Goal: Communication & Community: Answer question/provide support

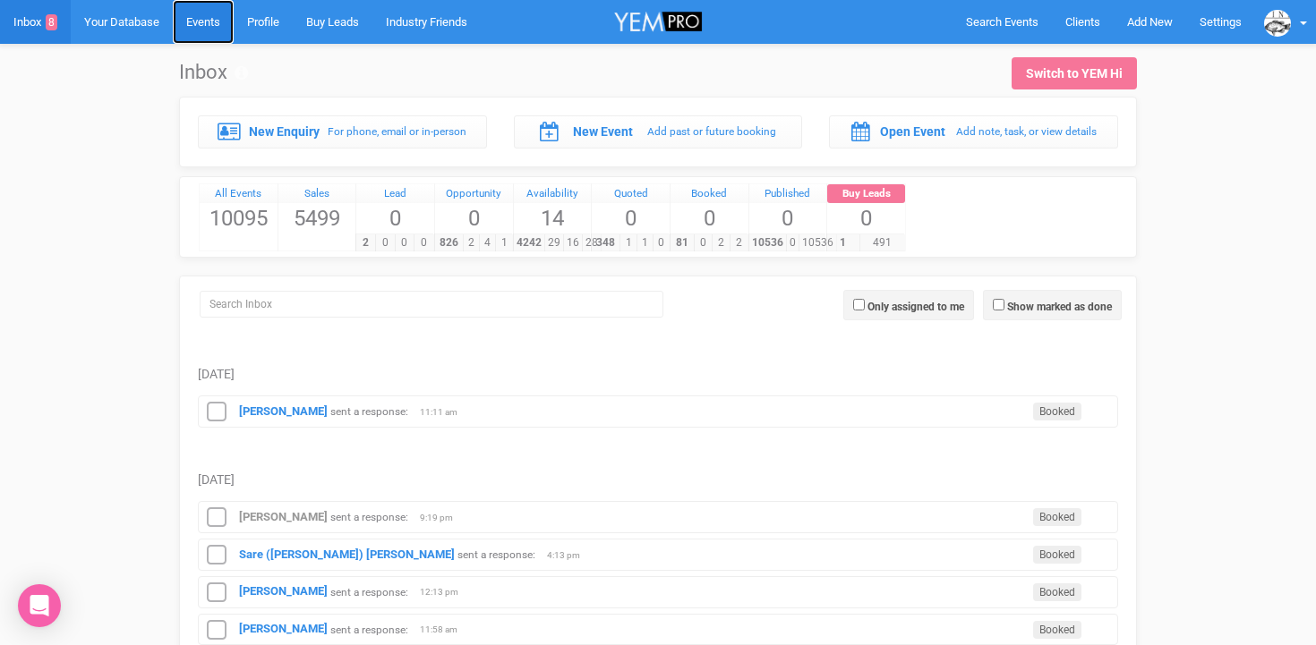
click at [218, 30] on link "Events" at bounding box center [203, 22] width 61 height 44
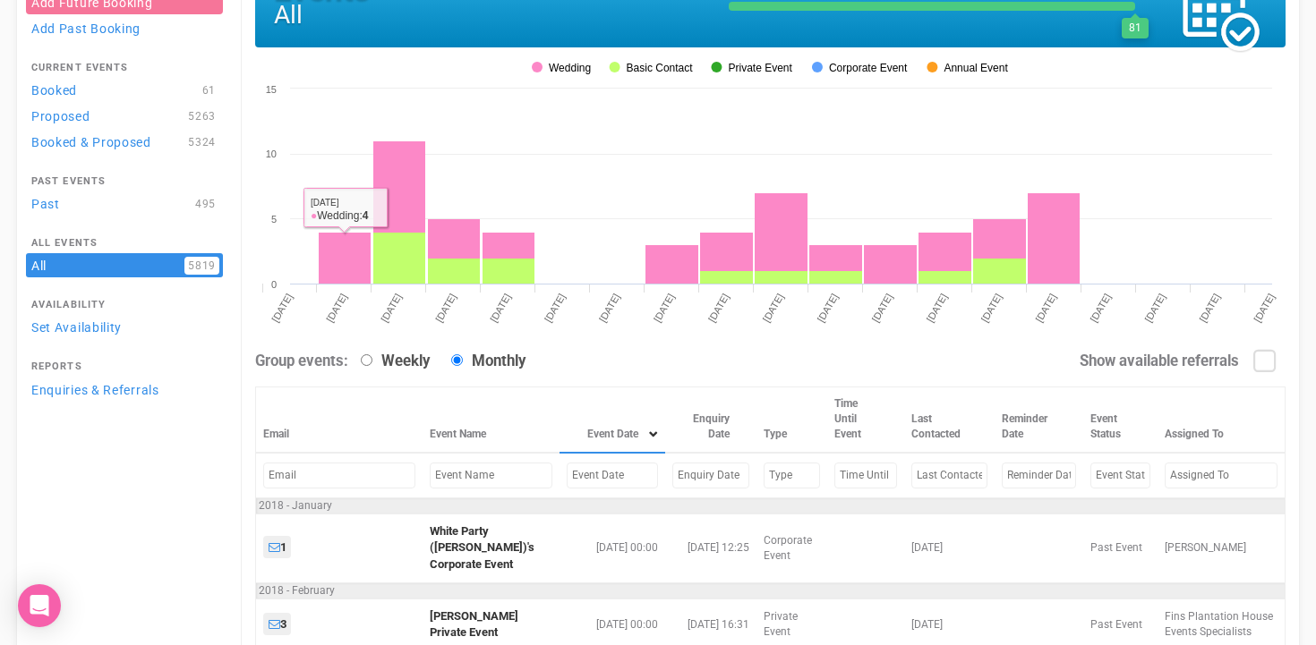
scroll to position [99, 0]
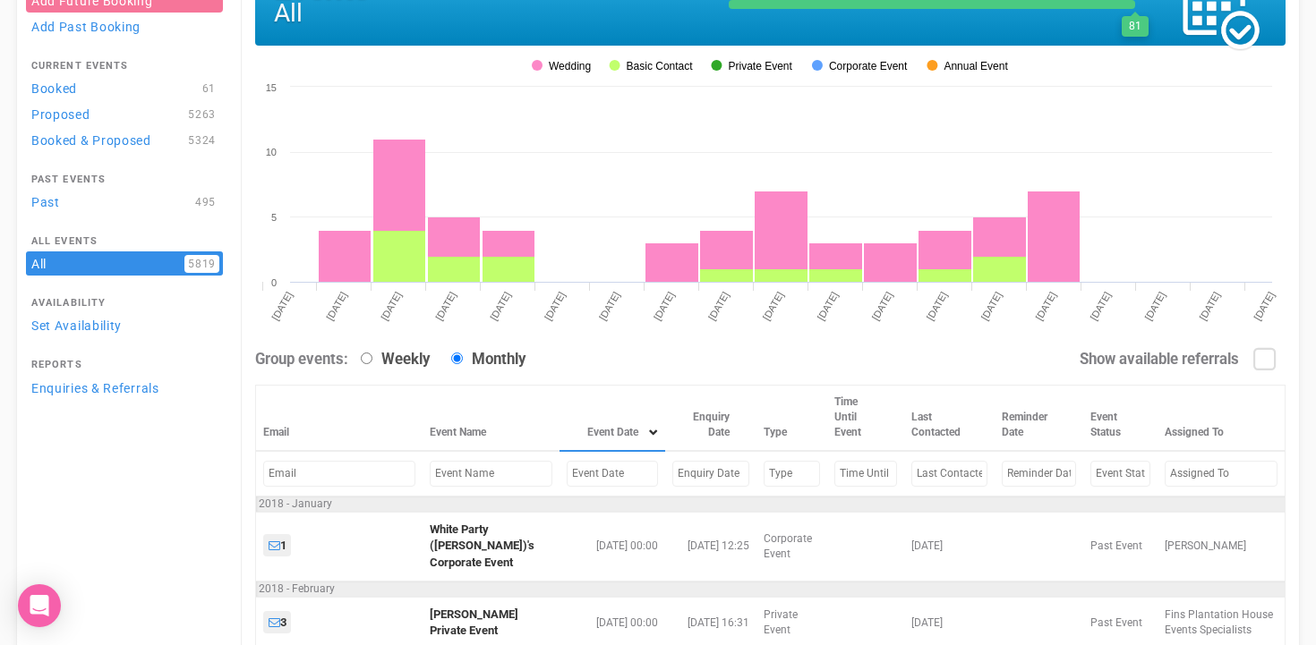
click at [465, 478] on input "text" at bounding box center [491, 474] width 123 height 26
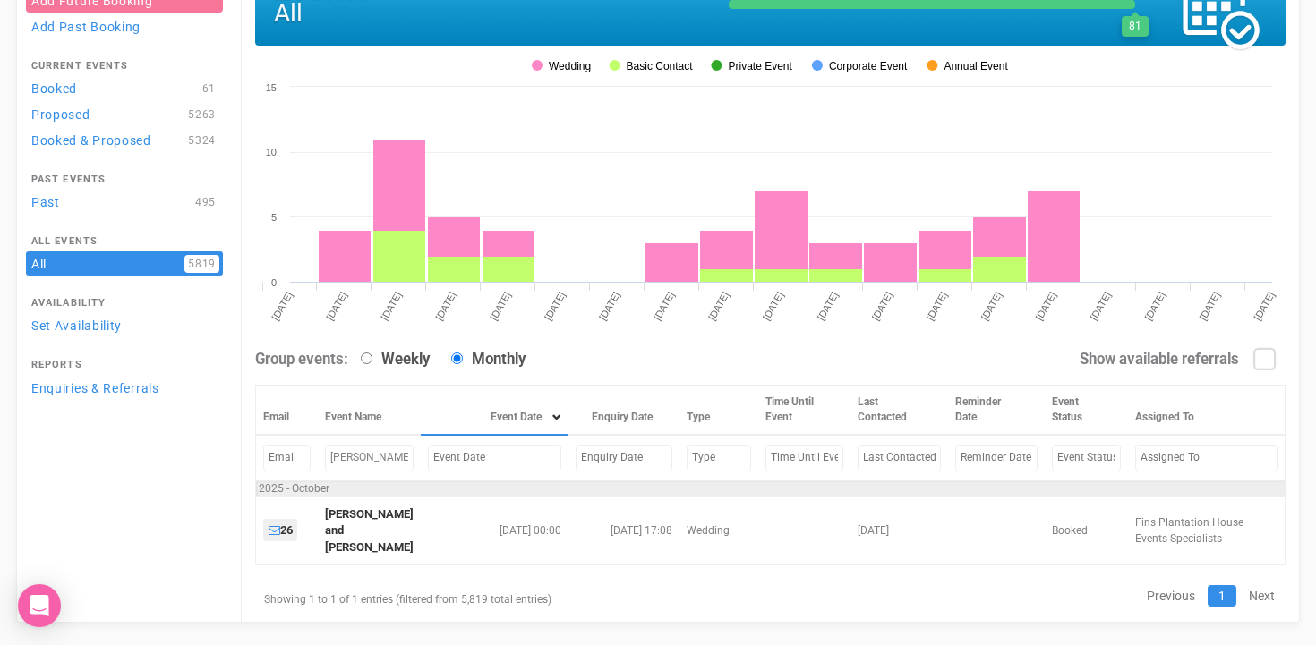
drag, startPoint x: 375, startPoint y: 462, endPoint x: 316, endPoint y: 462, distance: 59.1
click at [316, 462] on tr "[PERSON_NAME]" at bounding box center [770, 458] width 1029 height 46
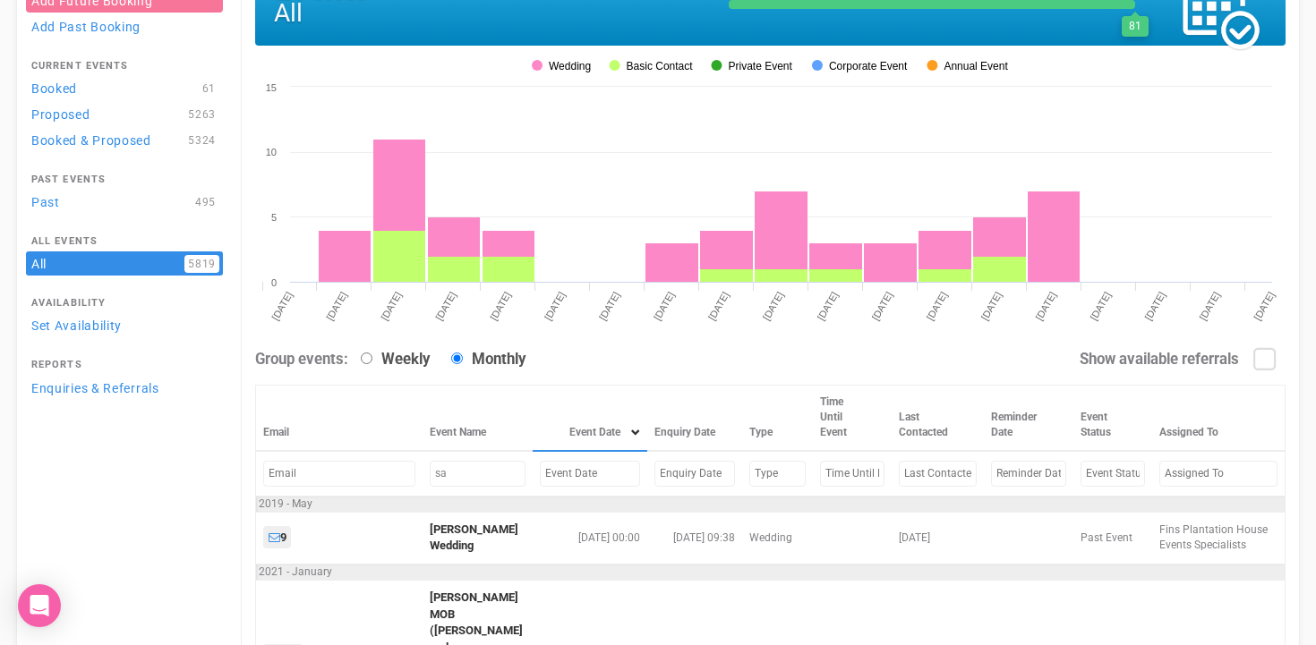
type input "s"
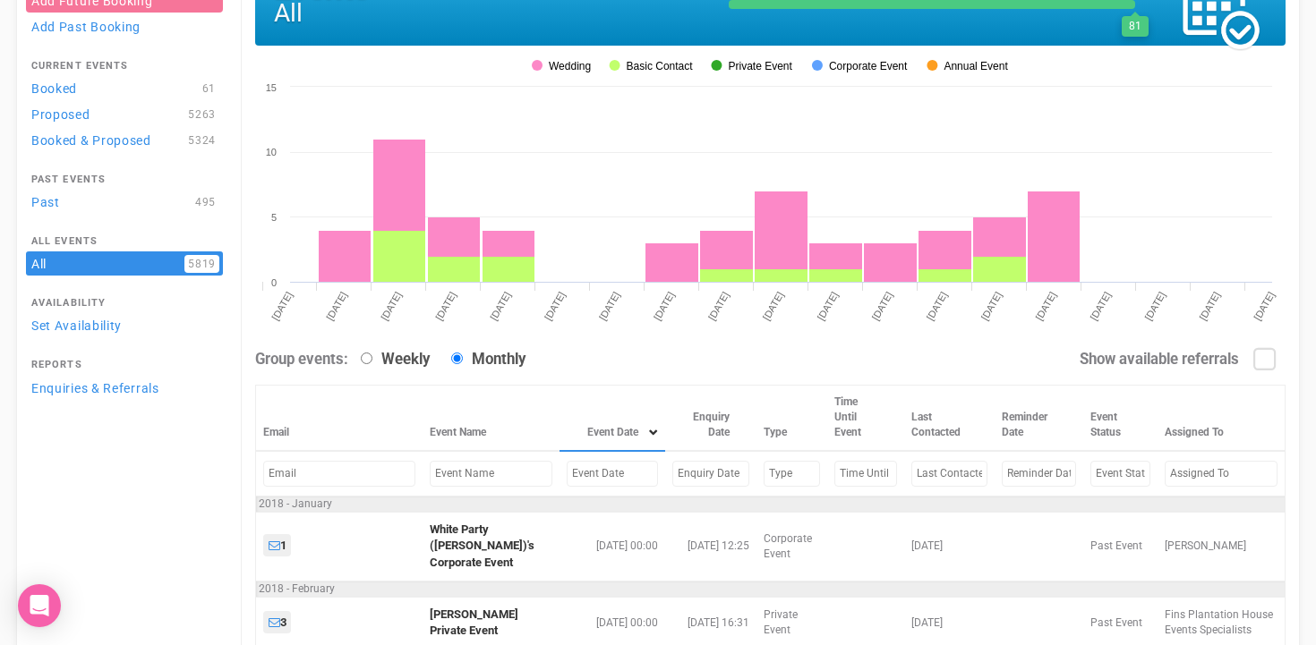
click at [567, 471] on input "text" at bounding box center [612, 474] width 91 height 26
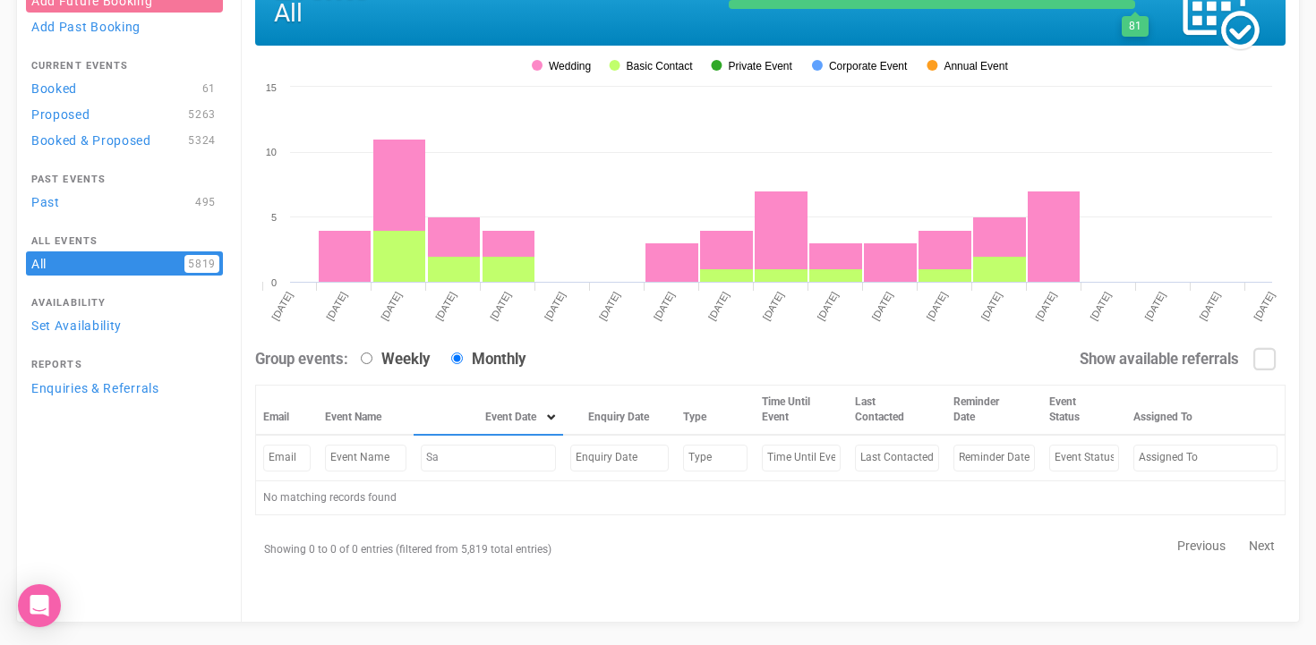
type input "S"
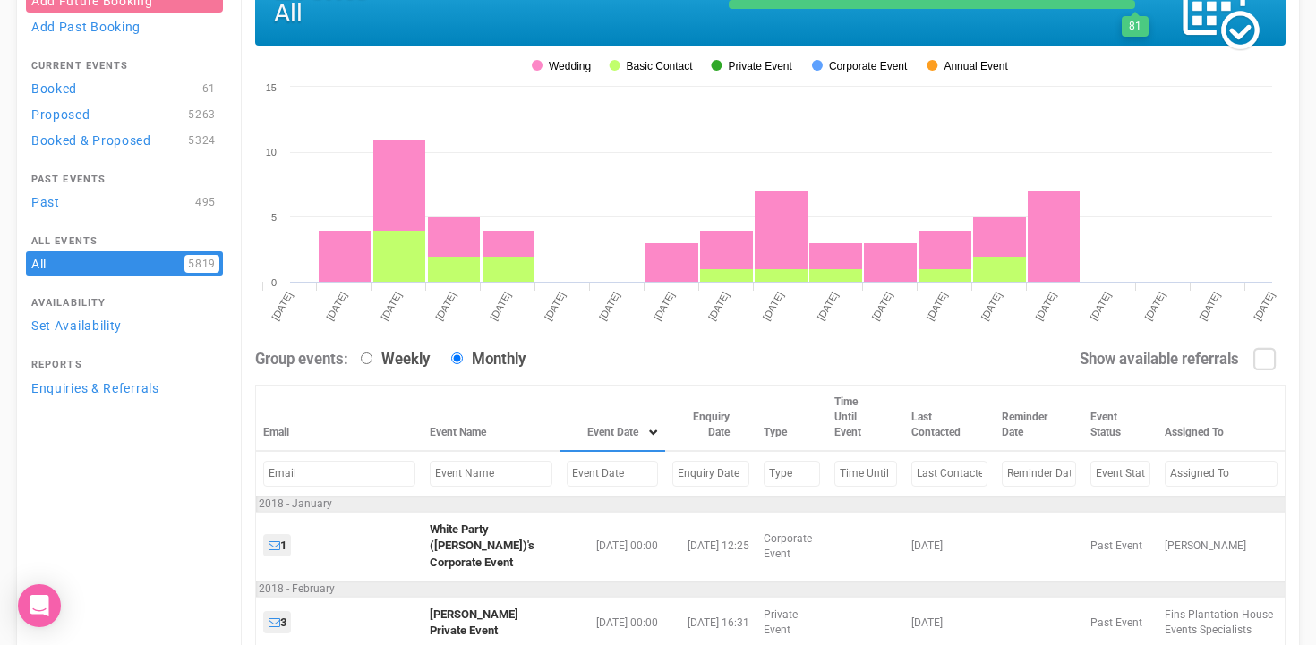
click at [447, 474] on input "text" at bounding box center [491, 474] width 123 height 26
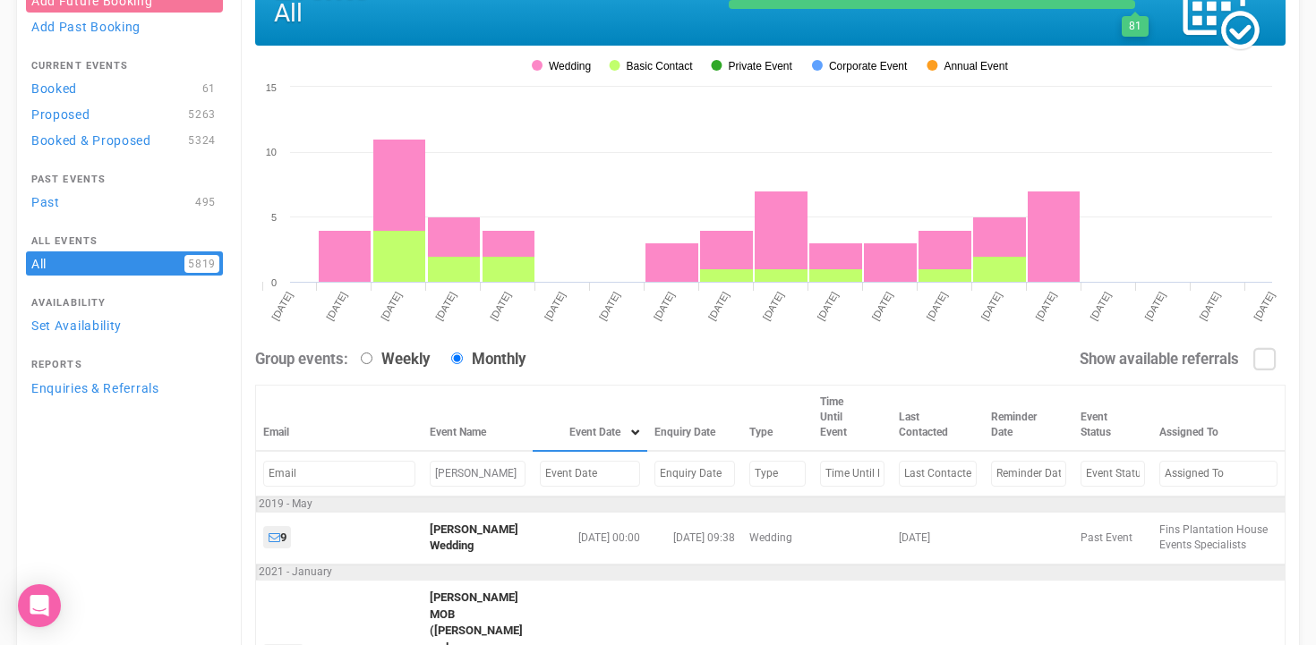
type input "[PERSON_NAME]"
click at [547, 476] on input "text" at bounding box center [590, 474] width 100 height 26
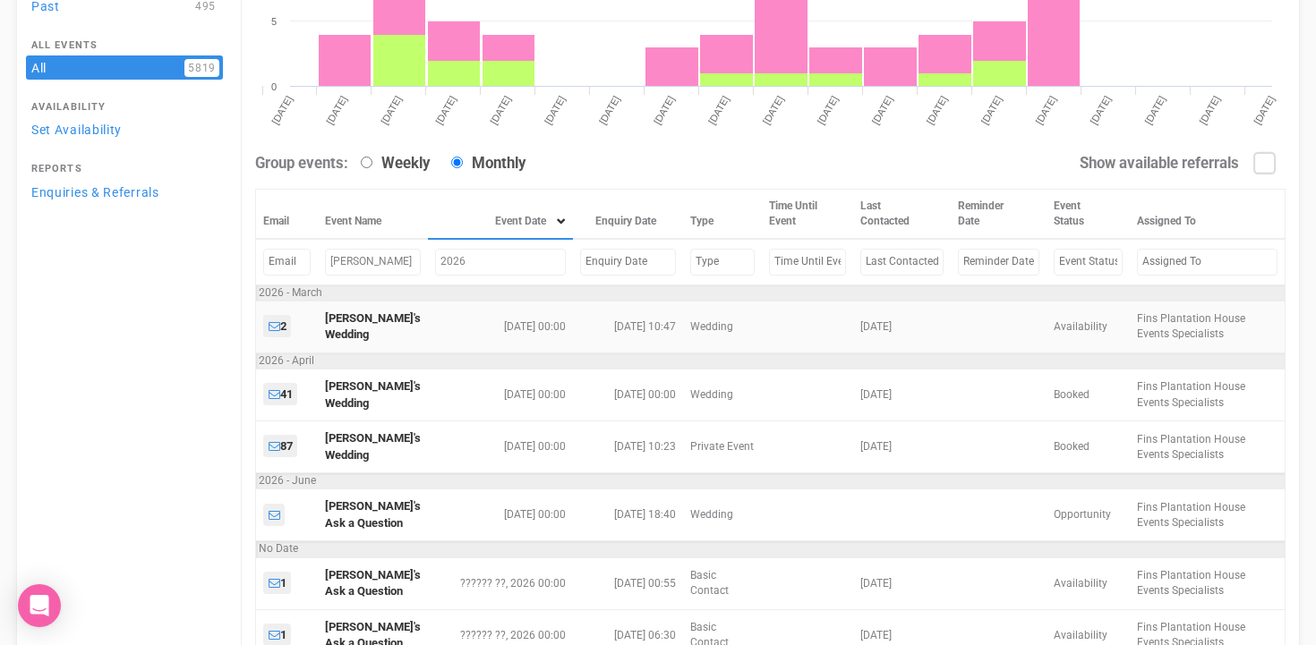
scroll to position [306, 0]
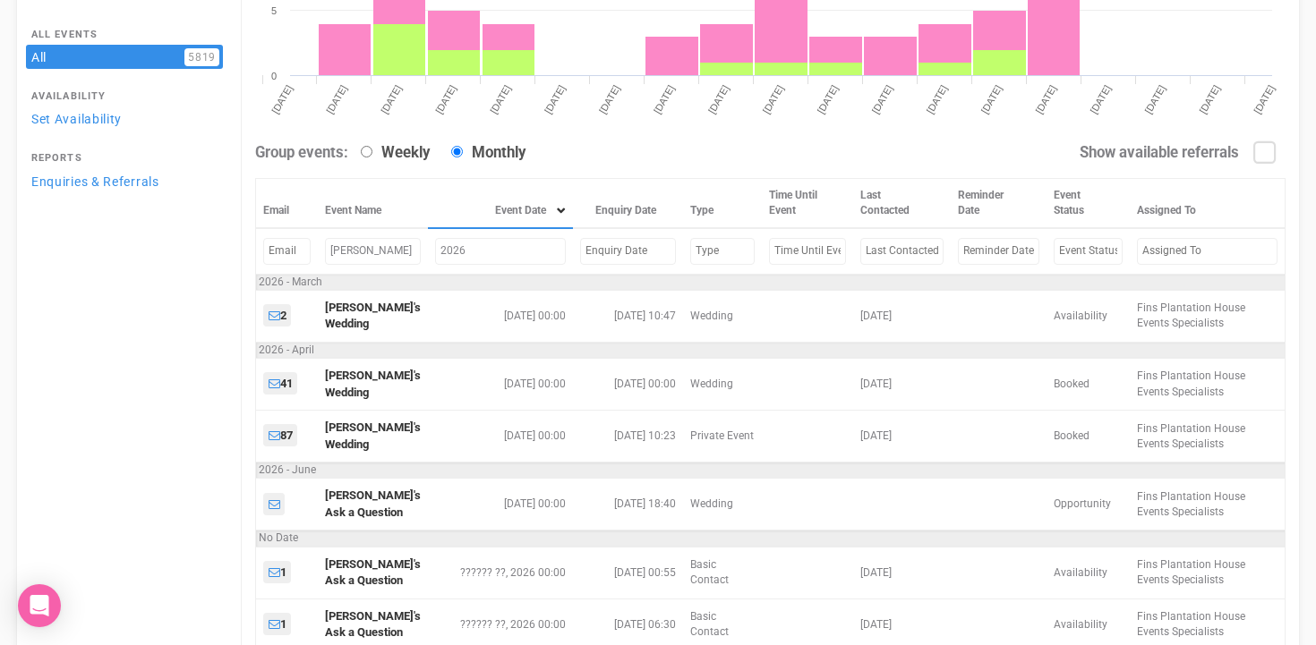
click at [435, 250] on input "2026" at bounding box center [500, 251] width 131 height 26
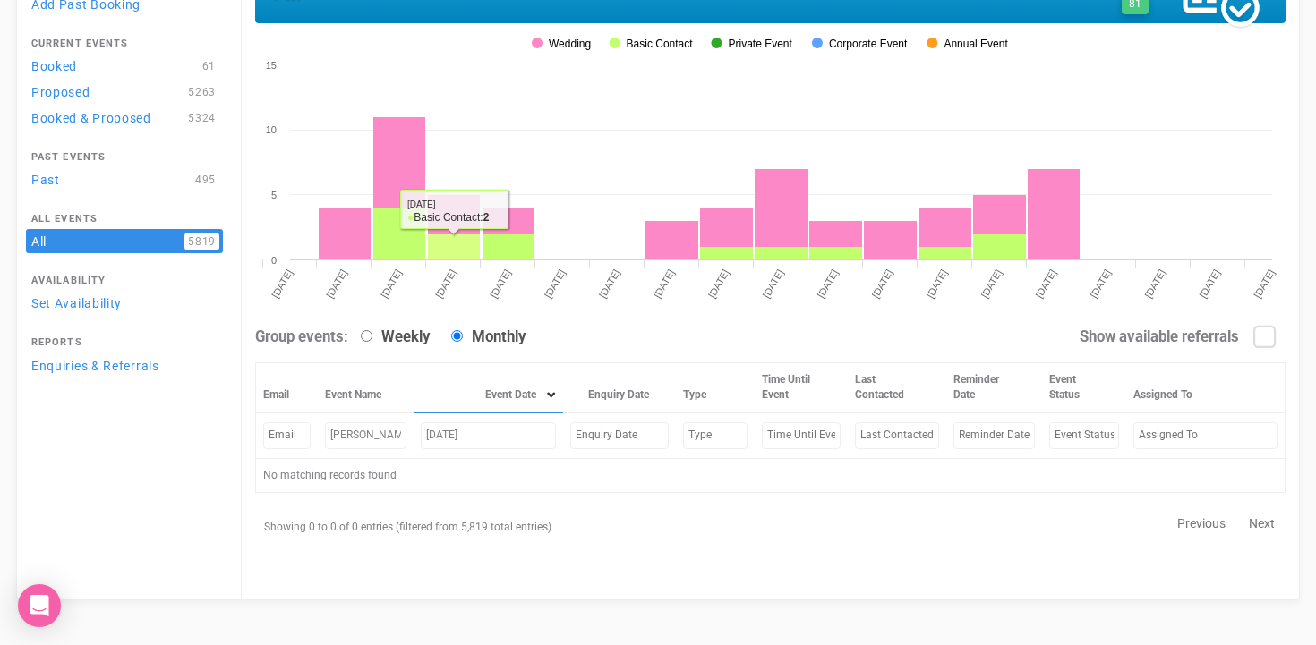
scroll to position [122, 0]
type input "[DATE]"
click at [363, 435] on input "[PERSON_NAME]" at bounding box center [365, 435] width 81 height 26
type input "s"
click at [448, 432] on input "[DATE]" at bounding box center [488, 435] width 135 height 26
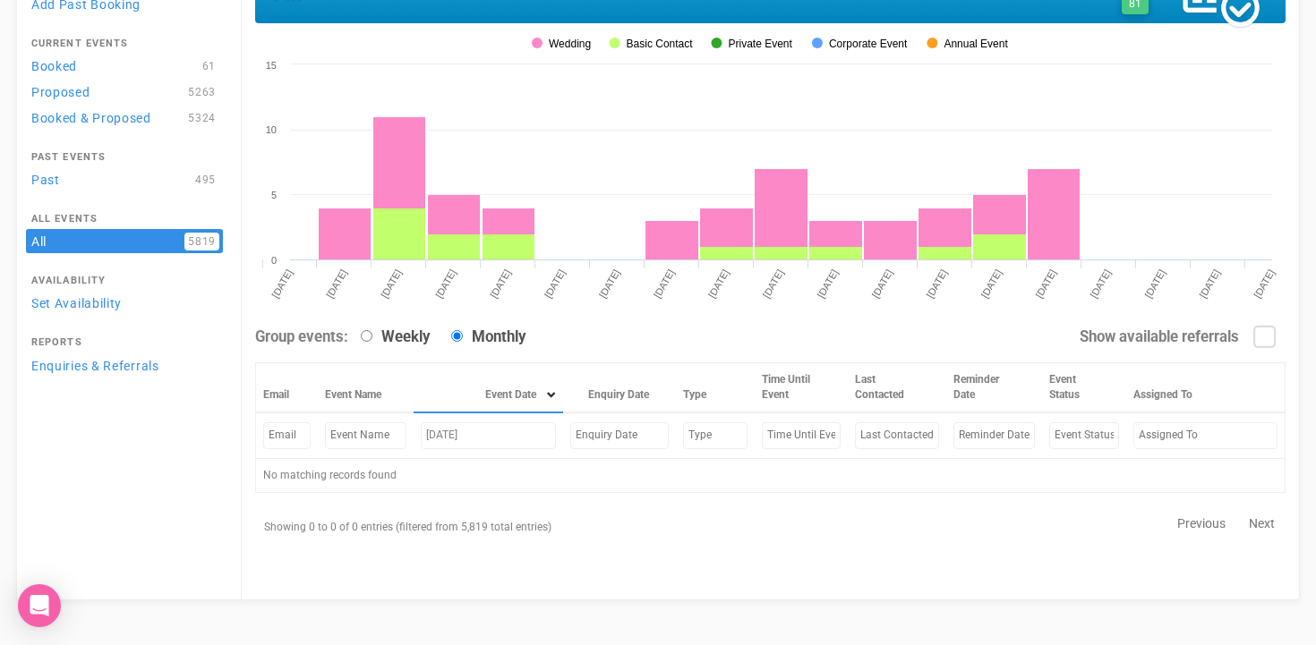
click at [540, 499] on div "Email Event Name Event Date Enquiry Date Type Time Until Event Last Contacted R…" at bounding box center [770, 437] width 1057 height 149
click at [468, 435] on input "[DATE]" at bounding box center [488, 435] width 135 height 26
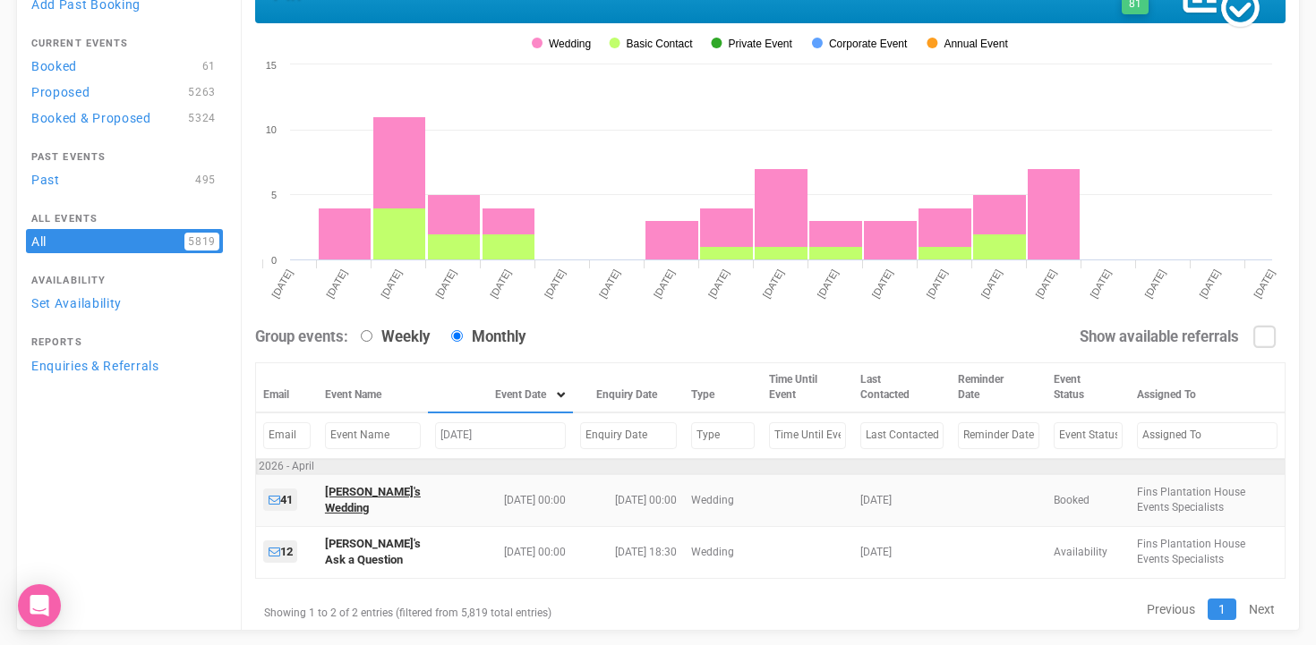
type input "[DATE]"
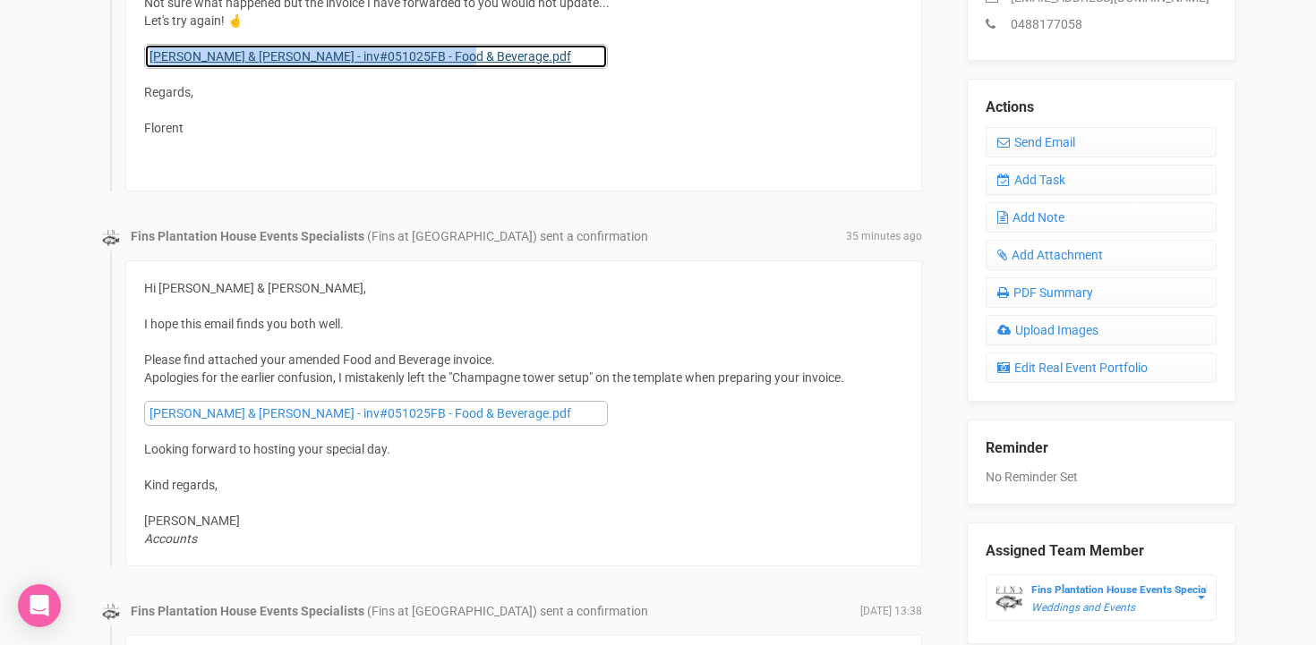
scroll to position [670, 0]
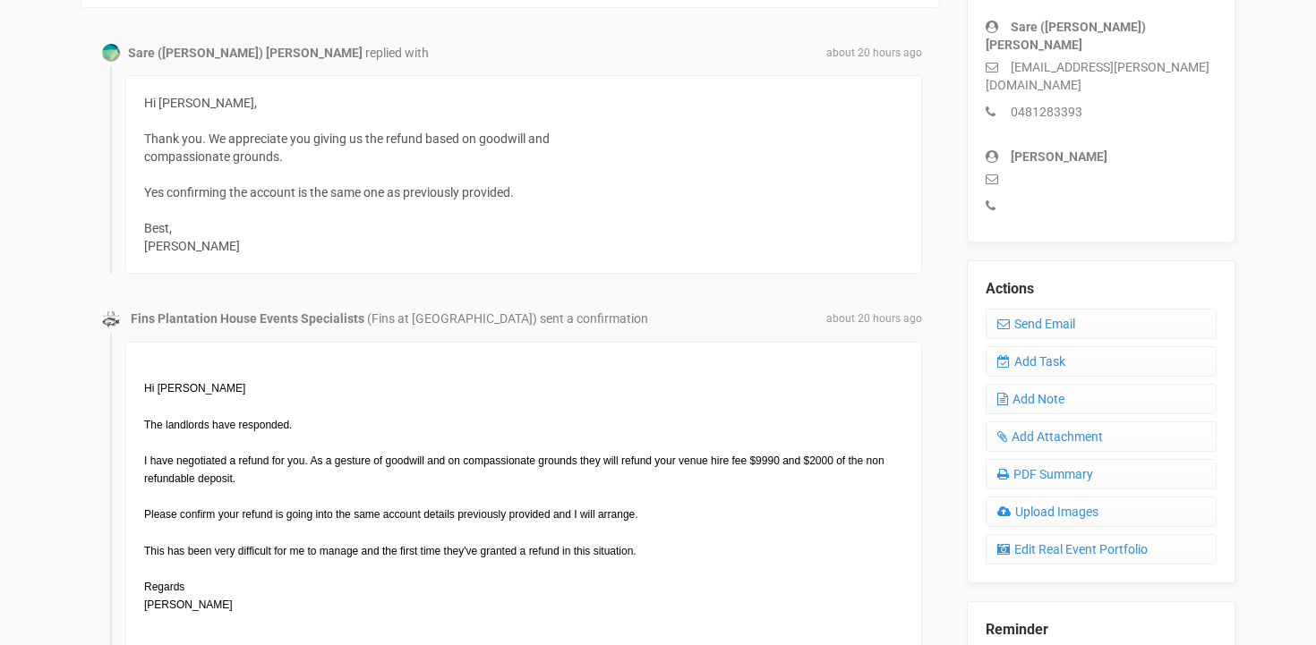
scroll to position [568, 0]
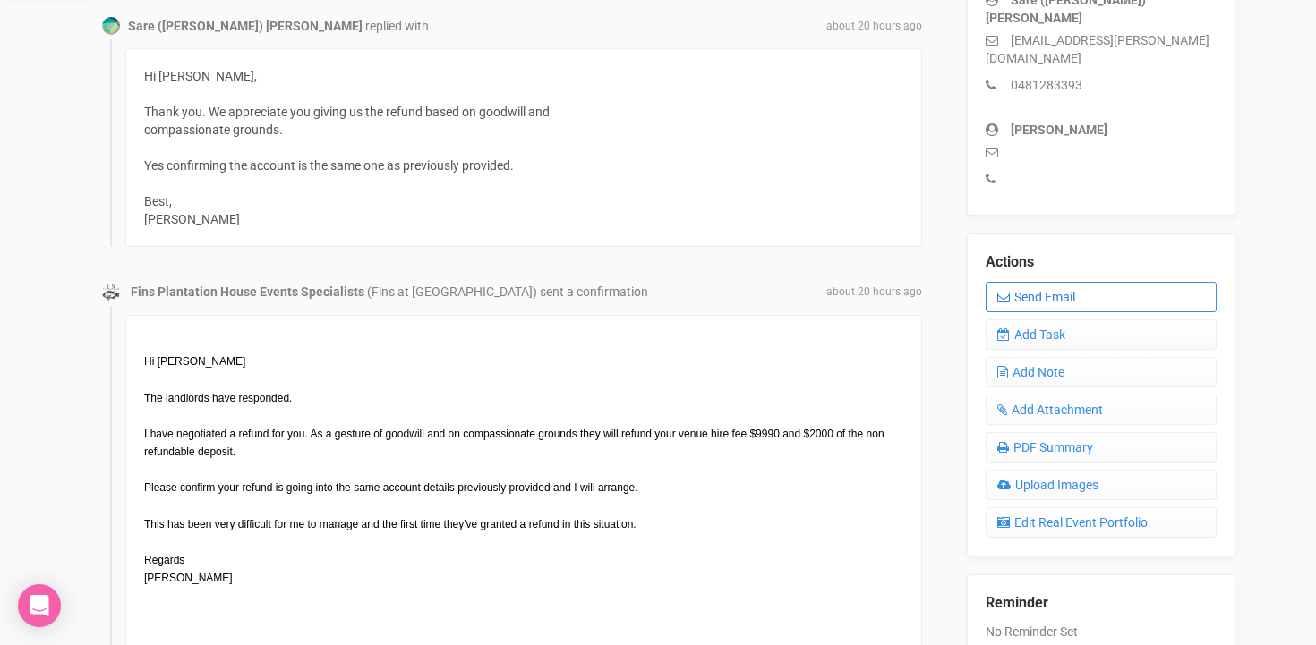
click at [1031, 282] on link "Send Email" at bounding box center [1100, 297] width 231 height 30
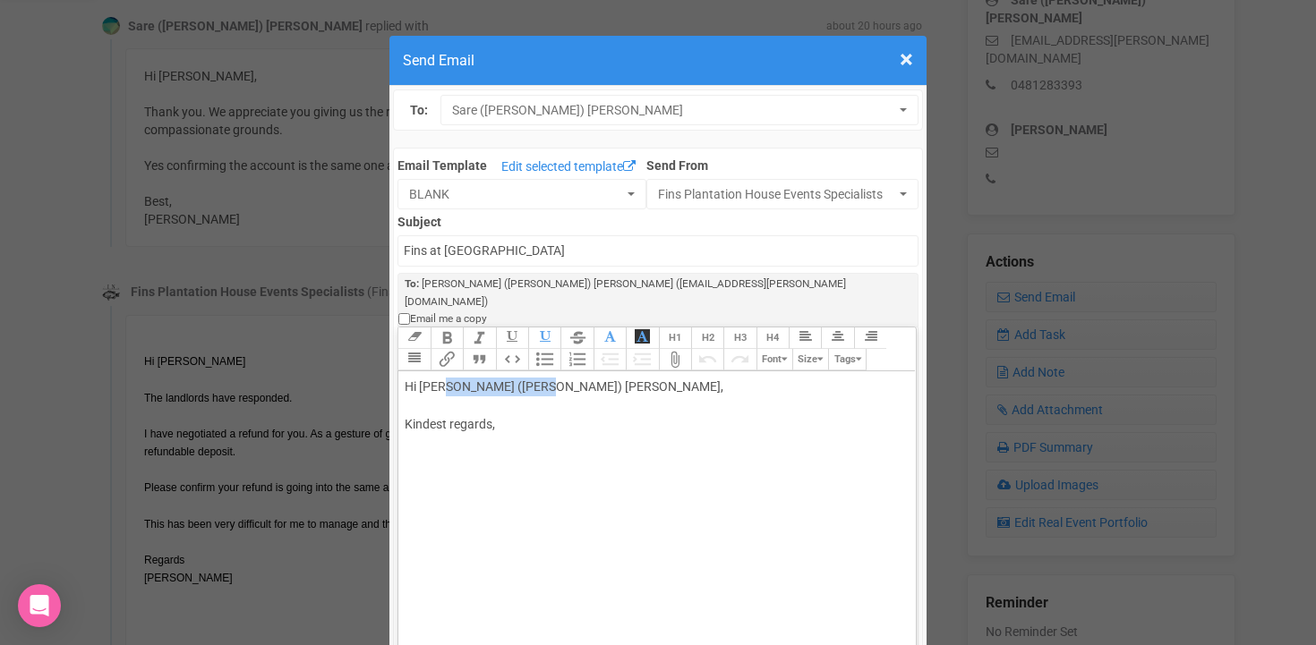
drag, startPoint x: 446, startPoint y: 351, endPoint x: 593, endPoint y: 353, distance: 147.7
click at [593, 378] on div "Hi Sare (Sarah) Donnan, Kindest regards," at bounding box center [654, 425] width 498 height 94
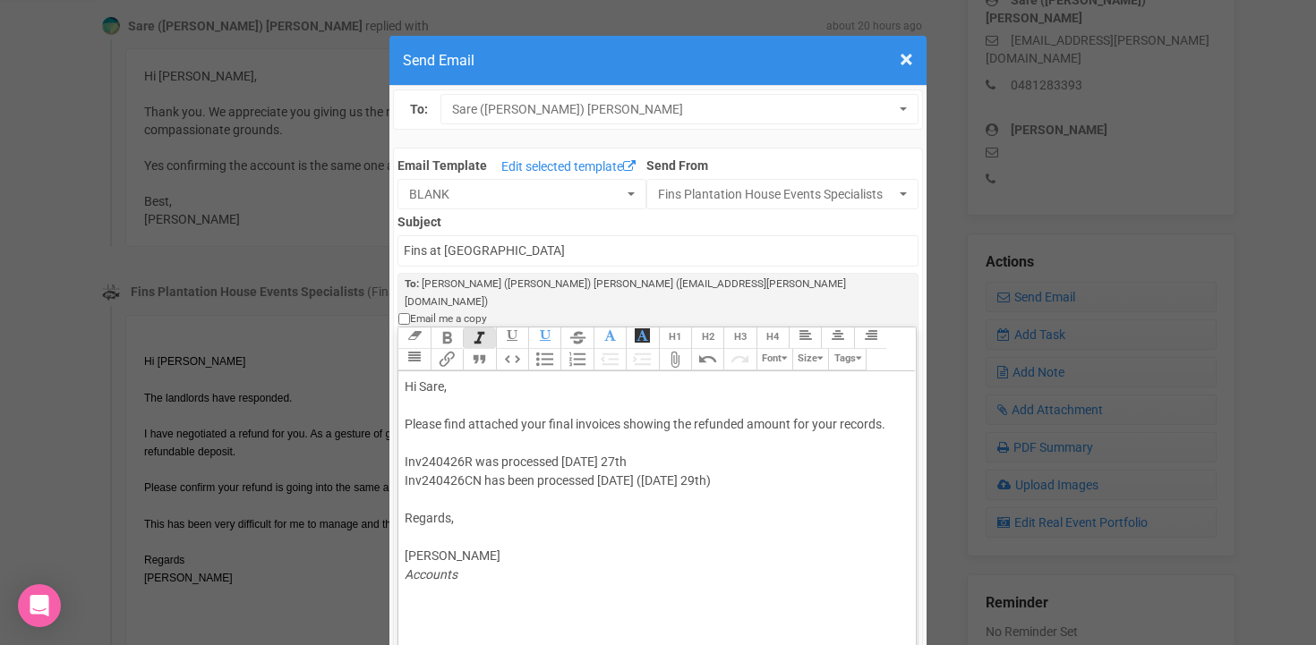
click at [621, 390] on div "Hi Sare, Please find attached your final invoices showing the refunded amount f…" at bounding box center [654, 491] width 498 height 226
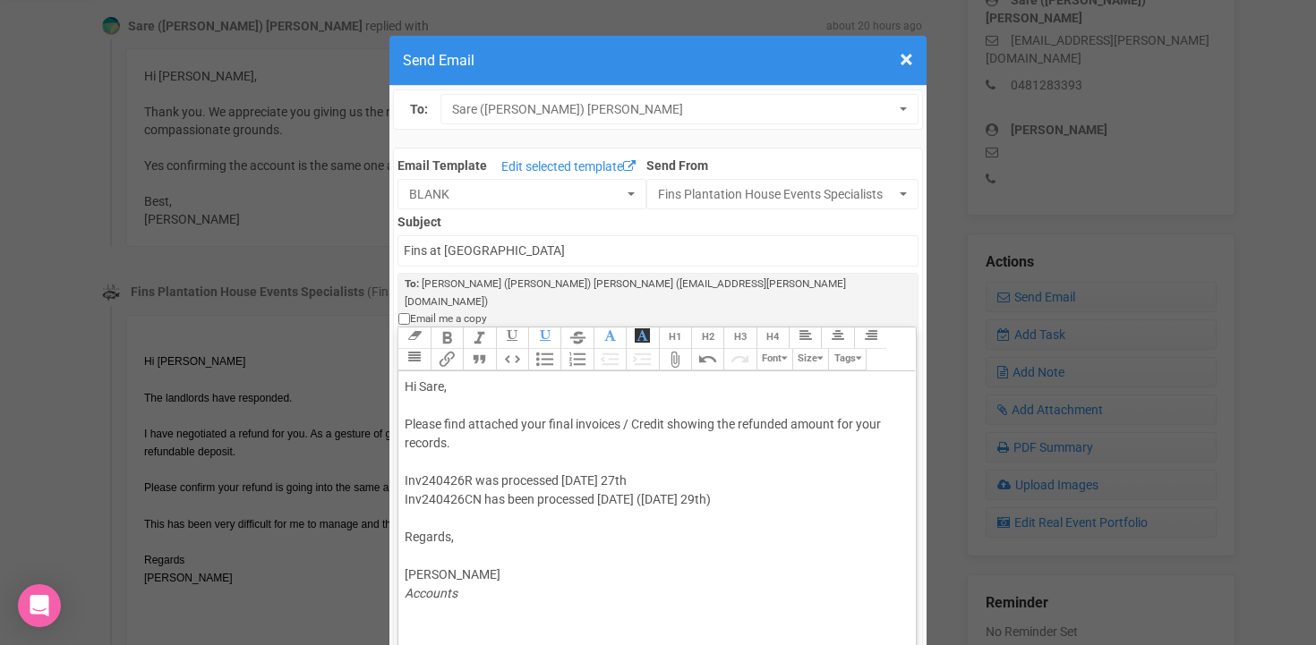
click at [551, 387] on div "Hi Sare, Please find attached your final invoices / Credit showing the refunded…" at bounding box center [654, 500] width 498 height 244
click at [674, 388] on div "Hi Sare, Please find attached your Final Invoices / Credit showing the refunded…" at bounding box center [654, 500] width 498 height 244
click at [406, 480] on div "Hi Sare, Please find attached your Final Invoices / Credit Notes showing the re…" at bounding box center [654, 500] width 498 height 244
type trix-editor "<div>Hi Sare, <br><br>Please find attached your Final Invoices / Credit Notes s…"
click at [403, 252] on input "Fins at plantation house" at bounding box center [657, 250] width 520 height 31
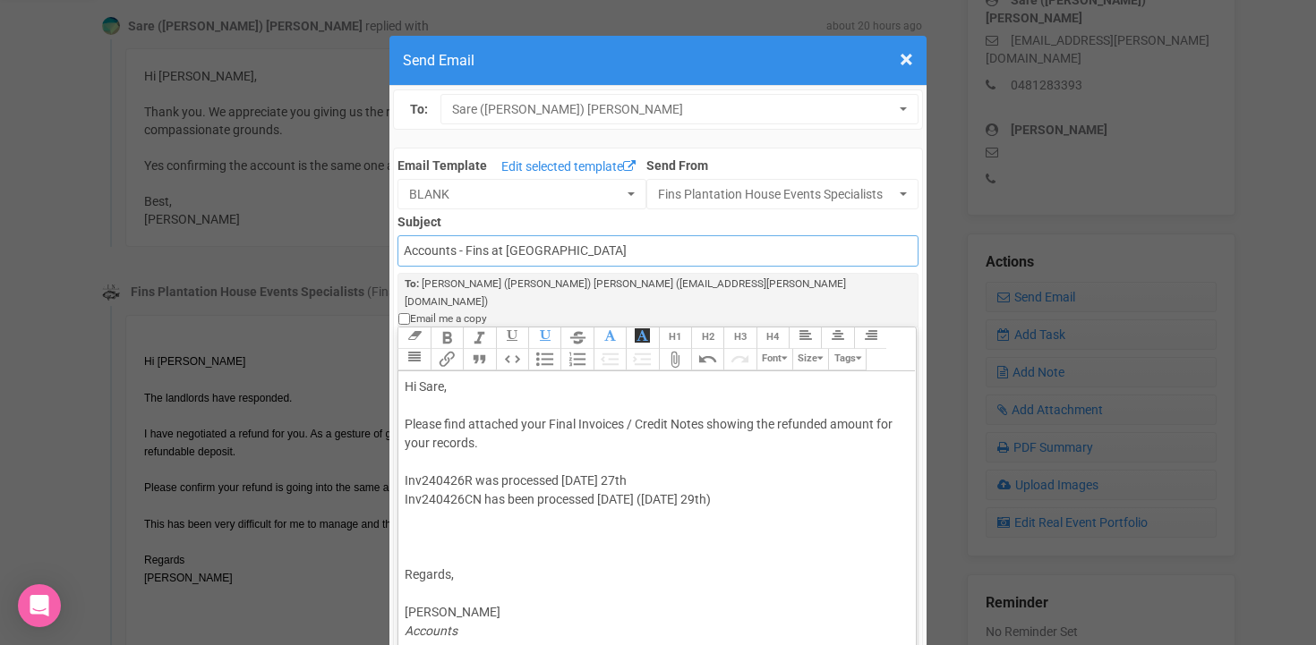
click at [631, 252] on input "Accounts - Fins at plantation house" at bounding box center [657, 250] width 520 height 31
drag, startPoint x: 752, startPoint y: 246, endPoint x: 688, endPoint y: 247, distance: 63.6
click at [688, 247] on input "Accounts - Fins at Plantation House - Final account + feedback" at bounding box center [657, 250] width 520 height 31
type input "Accounts - Fins at Plantation House - Final account"
click at [715, 465] on div "Hi Sare, Please find attached your Final Invoices / Credit Notes showing the re…" at bounding box center [654, 519] width 498 height 282
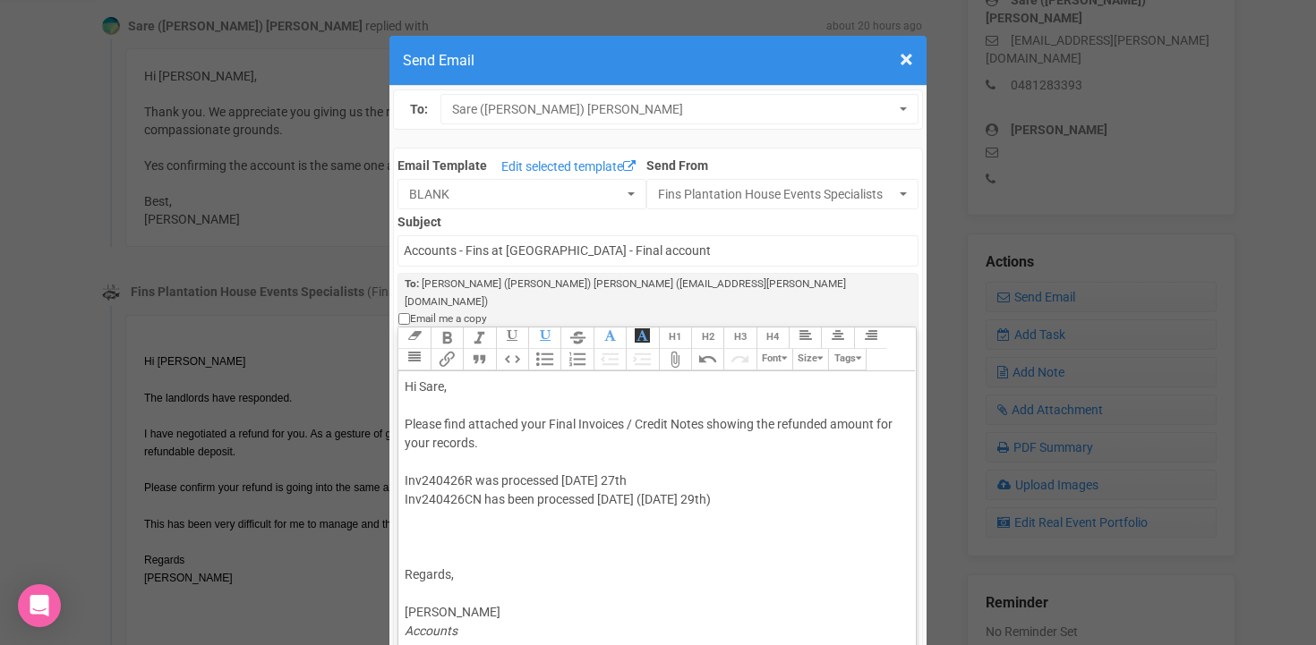
click at [422, 500] on div "Hi Sare, Please find attached your Final Invoices / Credit Notes showing the re…" at bounding box center [654, 519] width 498 height 282
click at [670, 349] on button "Attach Files" at bounding box center [675, 359] width 32 height 21
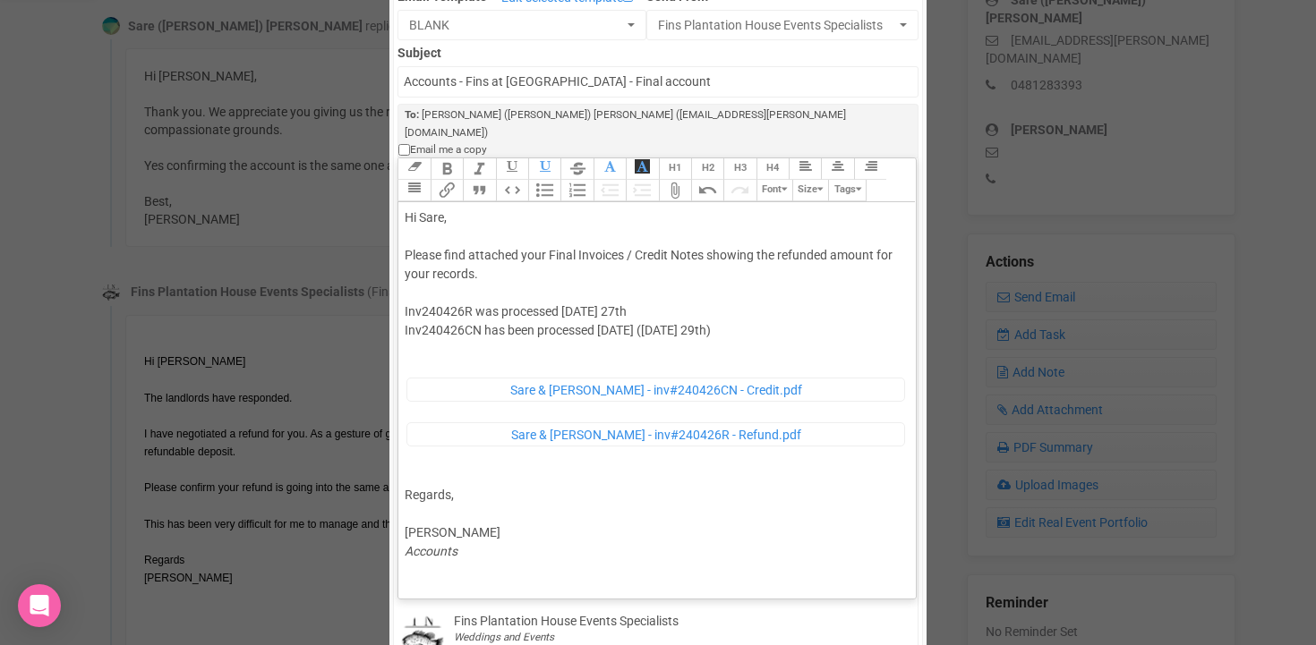
scroll to position [156, 0]
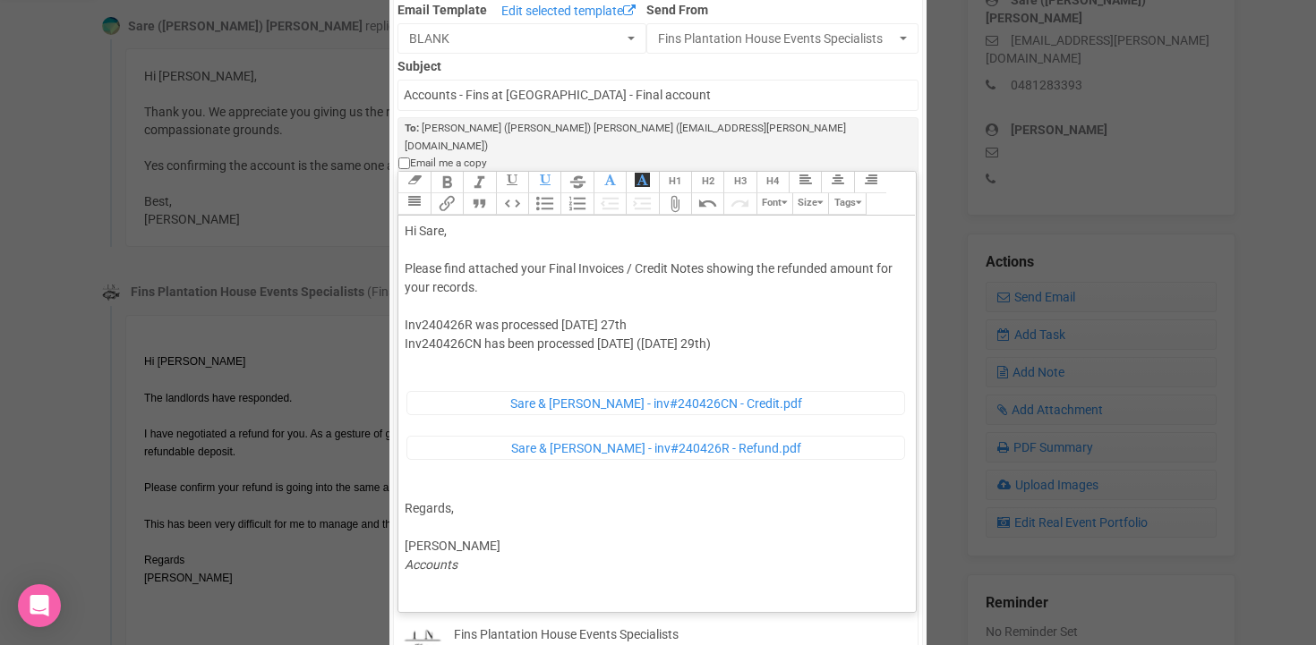
click at [404, 290] on trix-editor "Hi Sare, Please find attached your Final Invoices / Credit Notes showing the re…" at bounding box center [656, 410] width 516 height 388
click at [531, 292] on div "Hi Sare, Please find attached your Final Invoices / Credit Notes showing the re…" at bounding box center [654, 407] width 498 height 371
click at [533, 290] on div "Hi Sare, Please find attached your Final Invoices / Credit Notes showing the re…" at bounding box center [654, 407] width 498 height 371
click at [406, 310] on div "Hi Sare, Please find attached your Final Invoices / Credit Notes showing the re…" at bounding box center [654, 407] width 498 height 371
click at [475, 308] on div "Hi Sare, Please find attached your Final Invoices / Credit Notes showing the re…" at bounding box center [654, 407] width 498 height 371
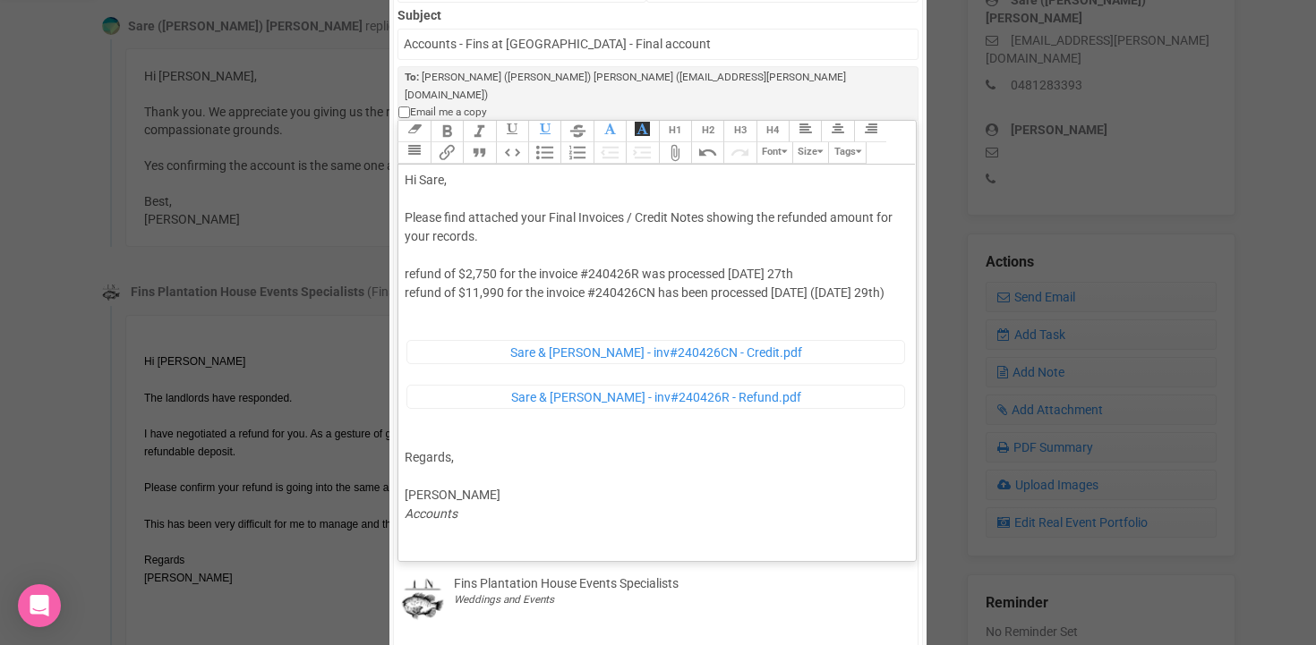
scroll to position [208, 0]
click at [407, 421] on div "Hi Sare, Please find attached your Final Invoices / Credit Notes showing the re…" at bounding box center [654, 355] width 498 height 371
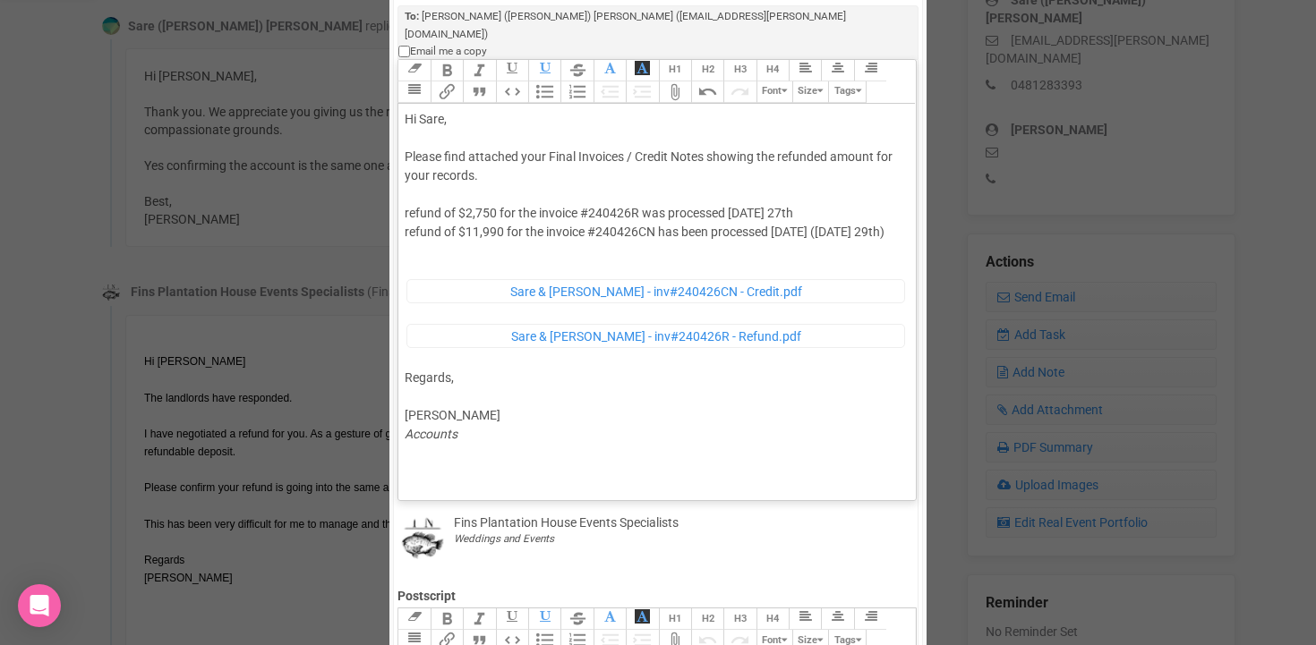
scroll to position [269, 0]
click at [404, 176] on trix-editor "Hi Sare, Please find attached your Final Invoices / Credit Notes showing the re…" at bounding box center [656, 297] width 516 height 388
drag, startPoint x: 457, startPoint y: 175, endPoint x: 388, endPoint y: 175, distance: 68.9
click at [389, 175] on div "To: Sare (Sarah) Donnan Sare (Sarah) Donnan Sare (Sarah) Donnan Email Template …" at bounding box center [657, 516] width 537 height 1398
click at [444, 175] on div "Hi Sare, Please find attached your Final Invoices / Credit Notes showing the re…" at bounding box center [654, 285] width 498 height 353
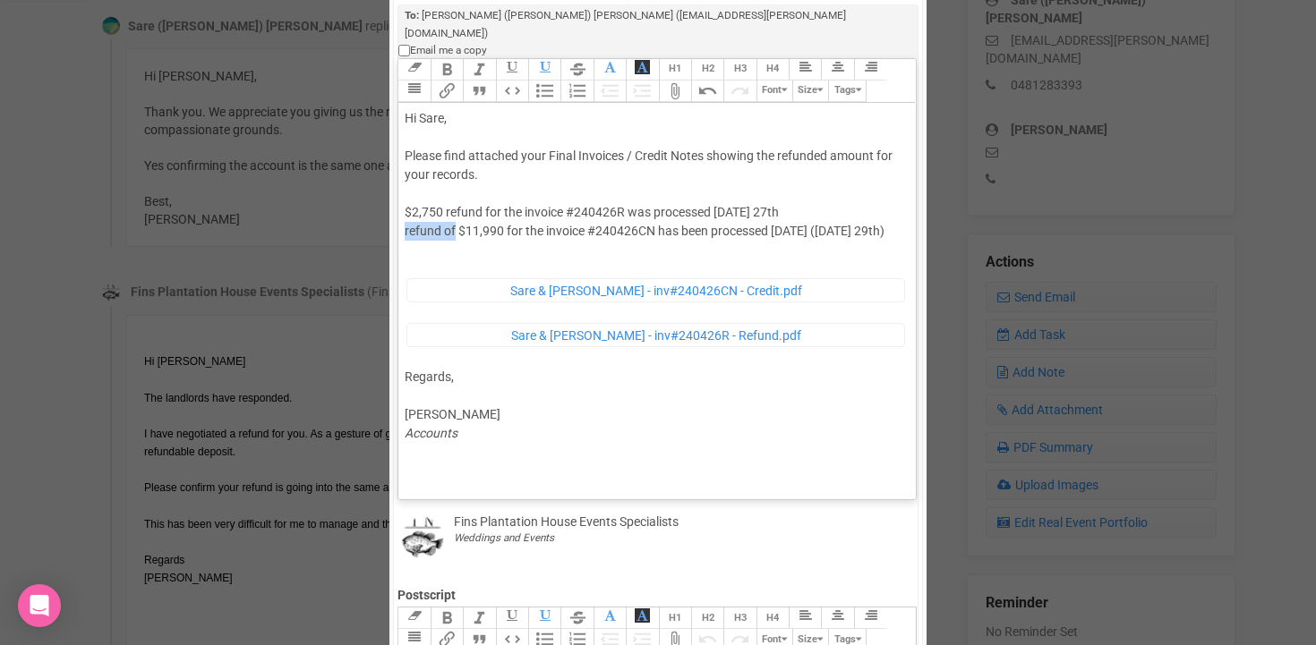
drag, startPoint x: 456, startPoint y: 192, endPoint x: 398, endPoint y: 192, distance: 58.2
click at [401, 192] on trix-editor "Hi Sare, Please find attached your Final Invoices / Credit Notes showing the re…" at bounding box center [656, 297] width 516 height 388
click at [449, 193] on div "Hi Sare, Please find attached your Final Invoices / Credit Notes showing the re…" at bounding box center [654, 285] width 498 height 353
type trix-editor "<div>Hi Sare, <br><br>Please find attached your Final Invoices / Credit Notes s…"
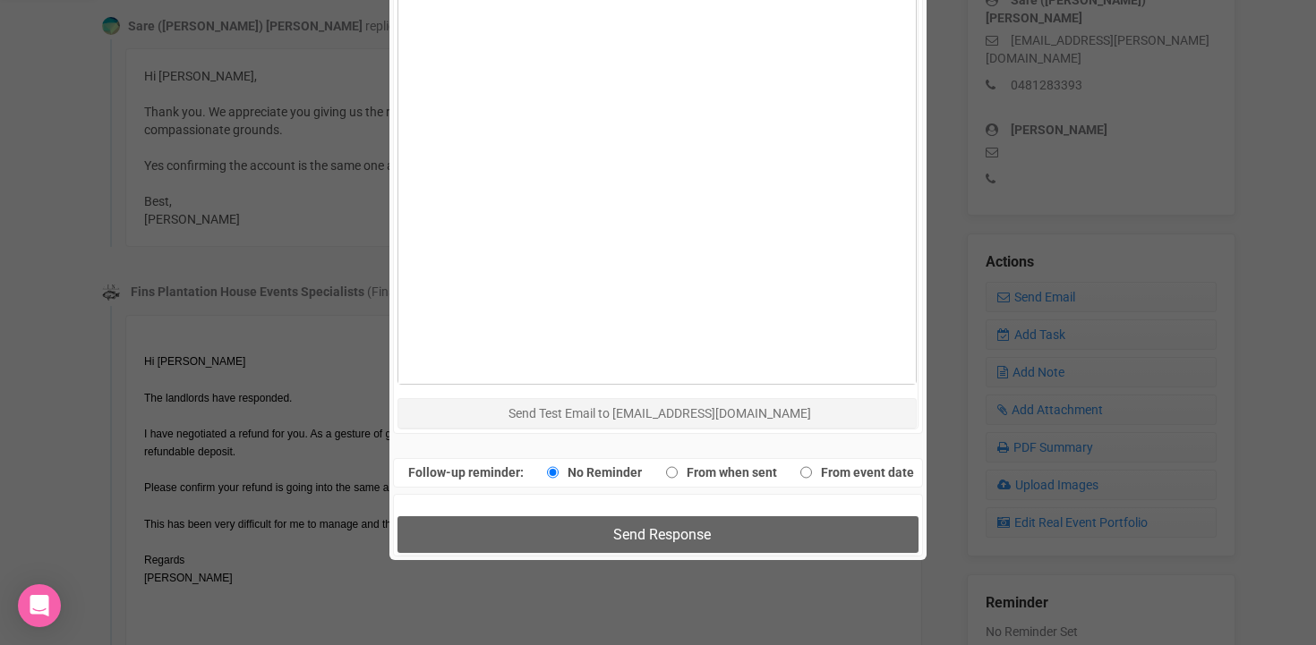
scroll to position [1097, 0]
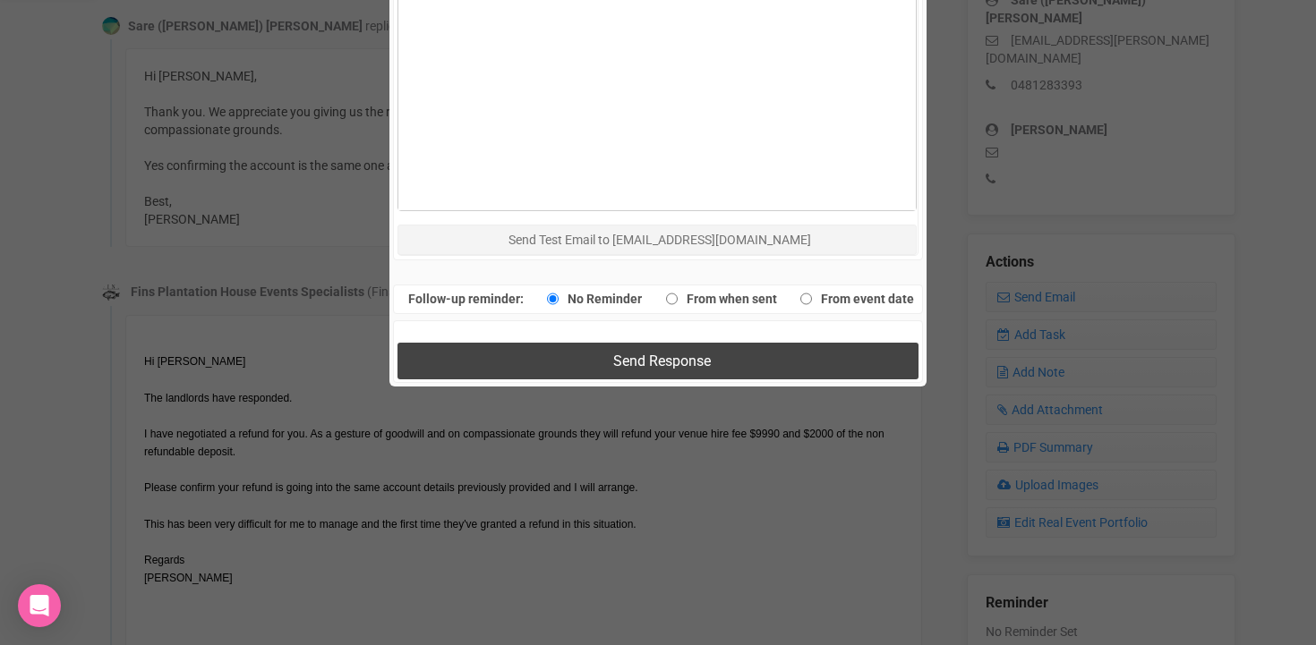
click at [621, 353] on span "Send Response" at bounding box center [662, 361] width 98 height 17
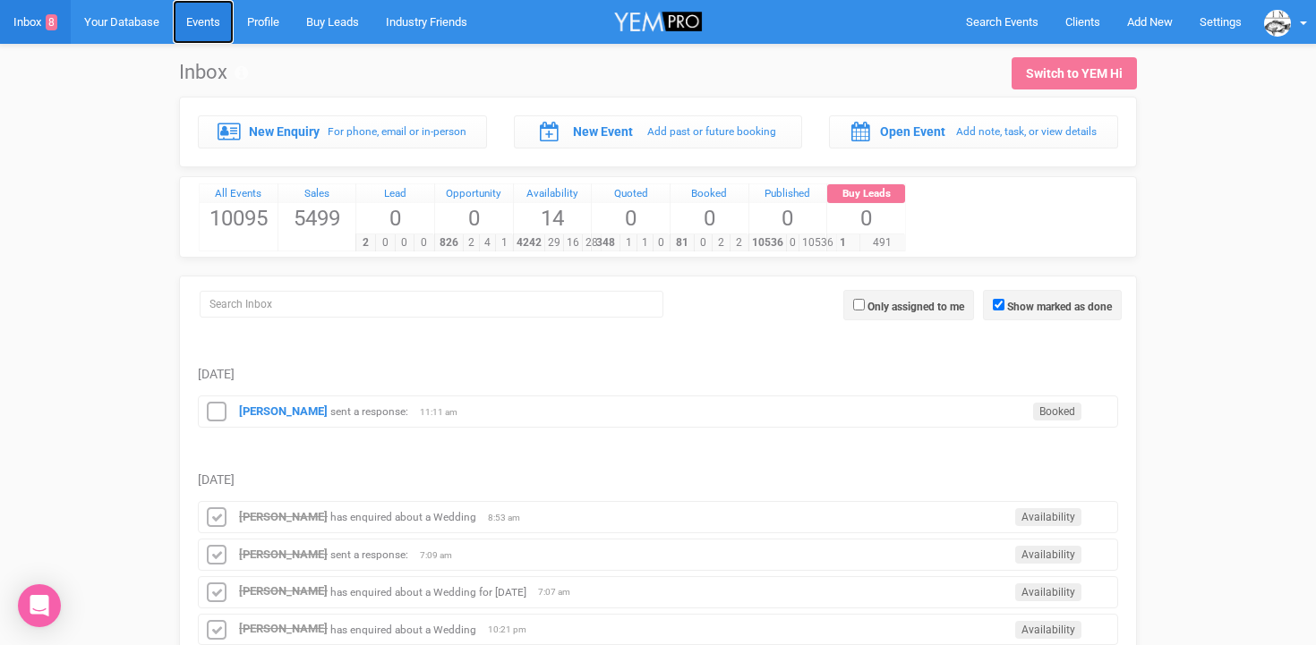
click at [194, 10] on link "Events" at bounding box center [203, 22] width 61 height 44
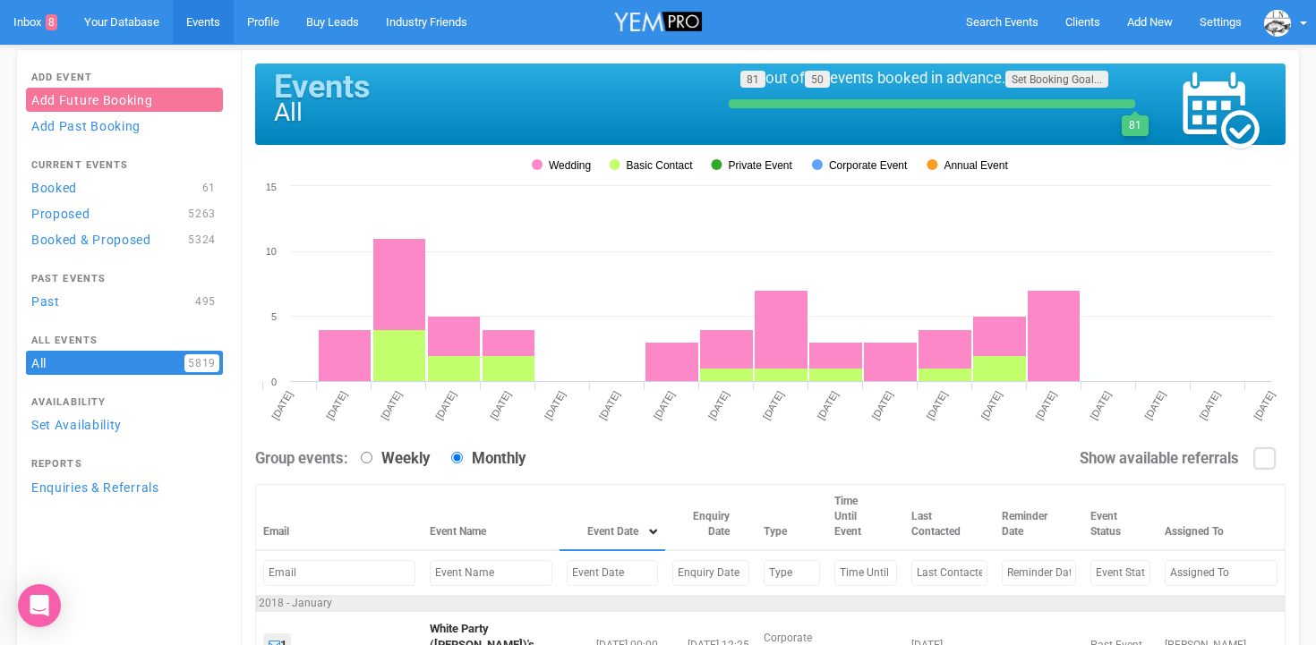
click at [567, 576] on input "text" at bounding box center [612, 573] width 91 height 26
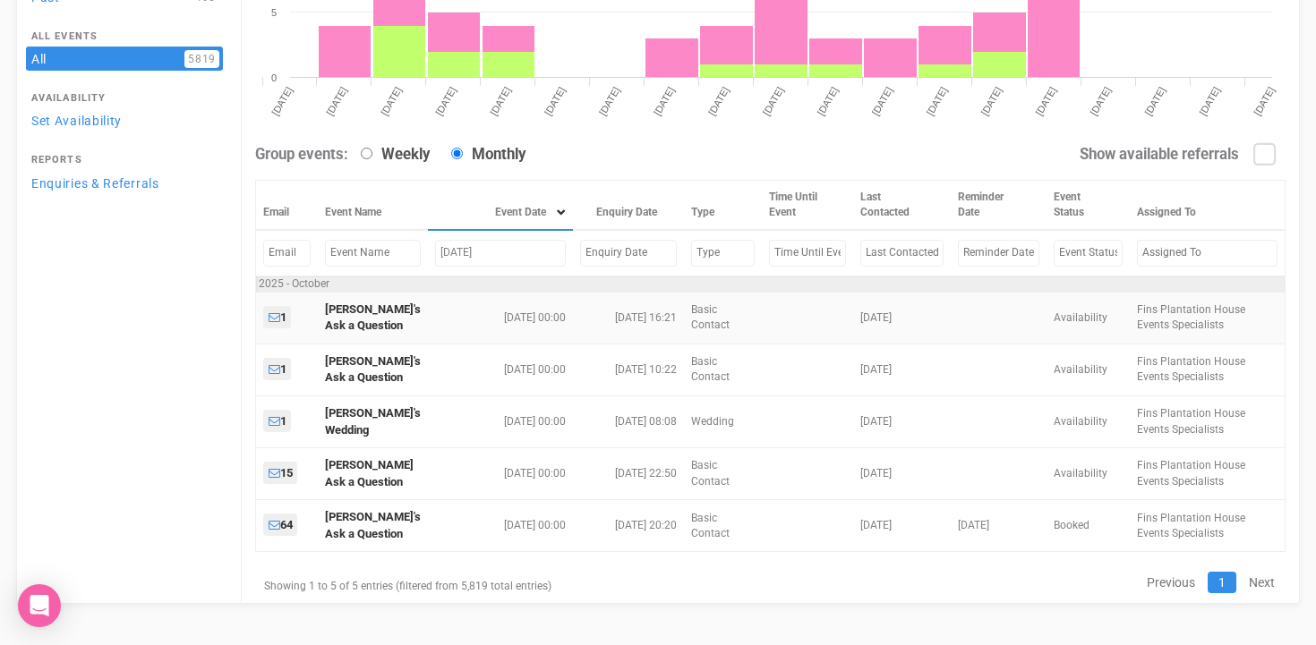
scroll to position [307, 0]
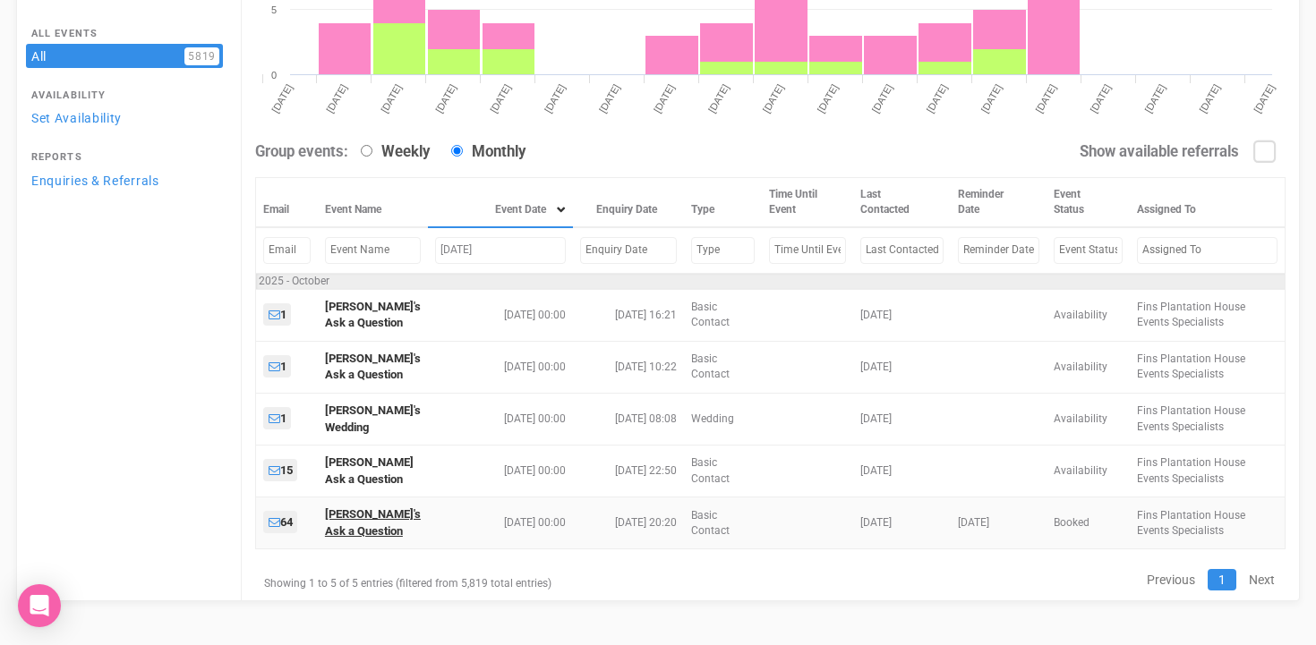
type input "Oct 2, 2025"
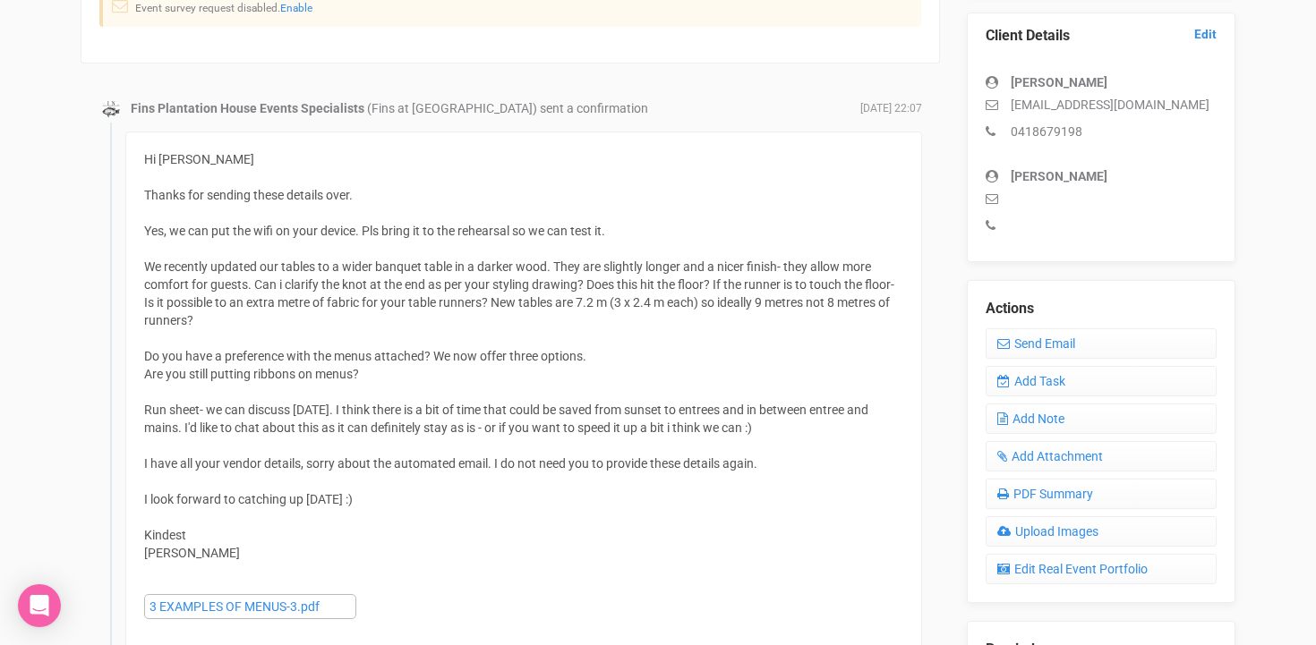
scroll to position [509, 0]
